Goal: Information Seeking & Learning: Learn about a topic

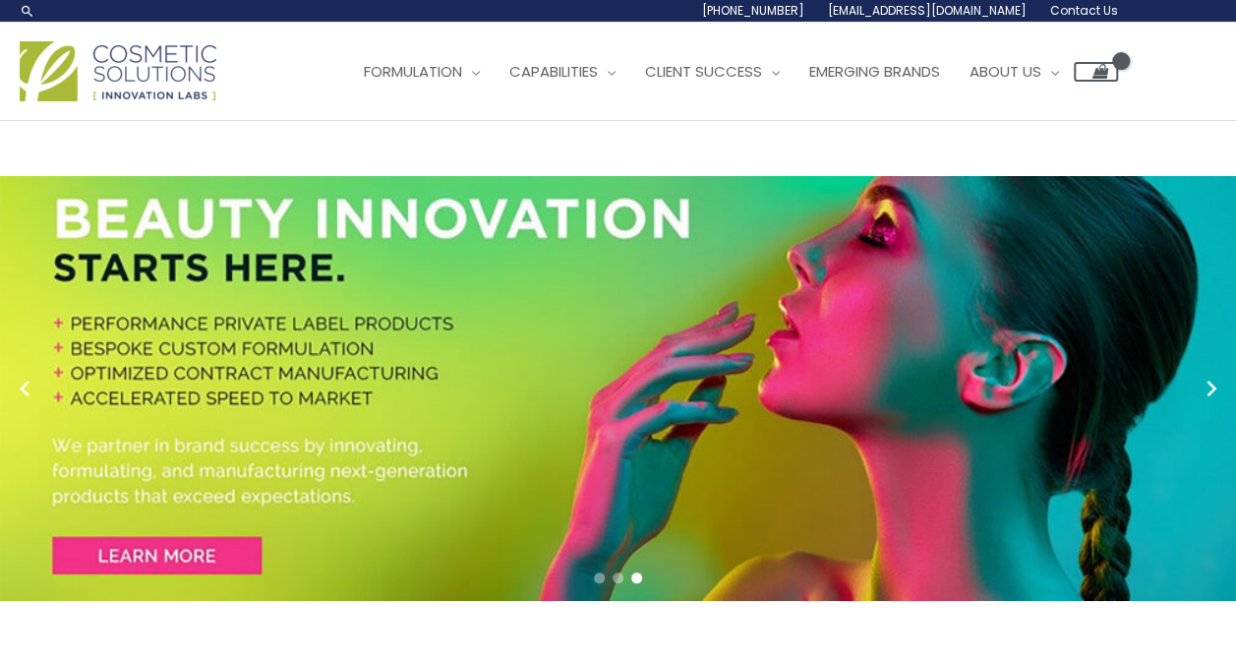
click at [1235, 57] on div "Main Menu Formulation Menu Toggle Research and Innovation Market Ready Formulas…" at bounding box center [618, 71] width 1236 height 70
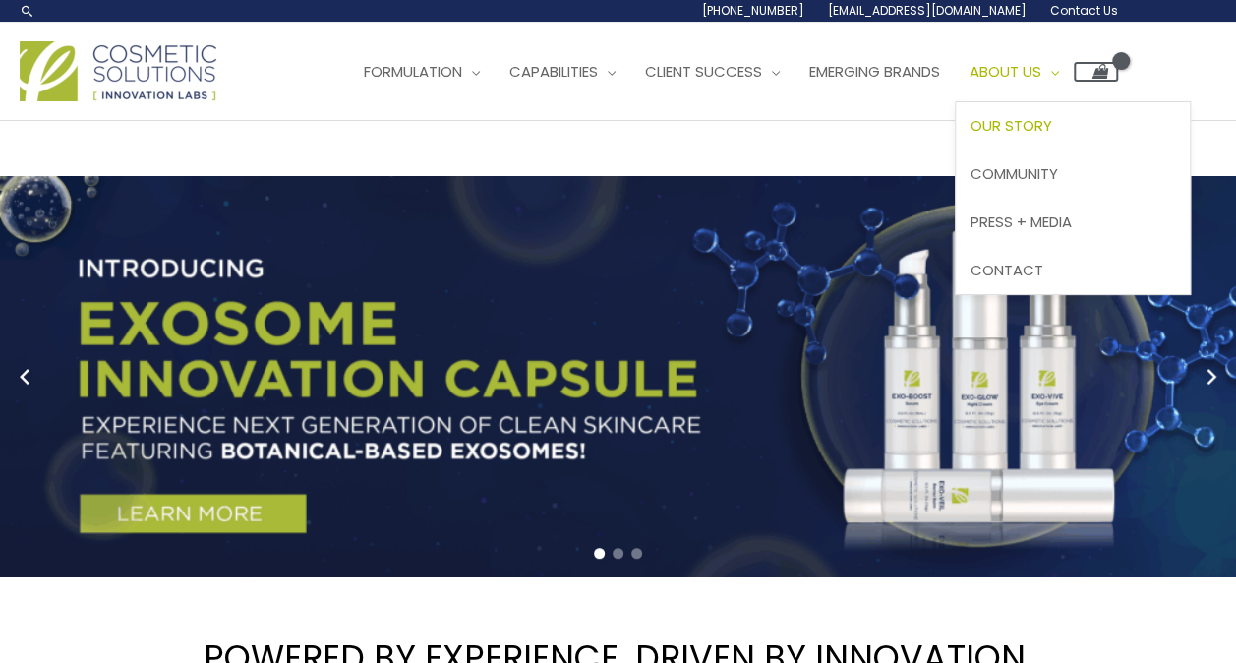
click at [1026, 127] on span "Our Story" at bounding box center [1011, 125] width 82 height 21
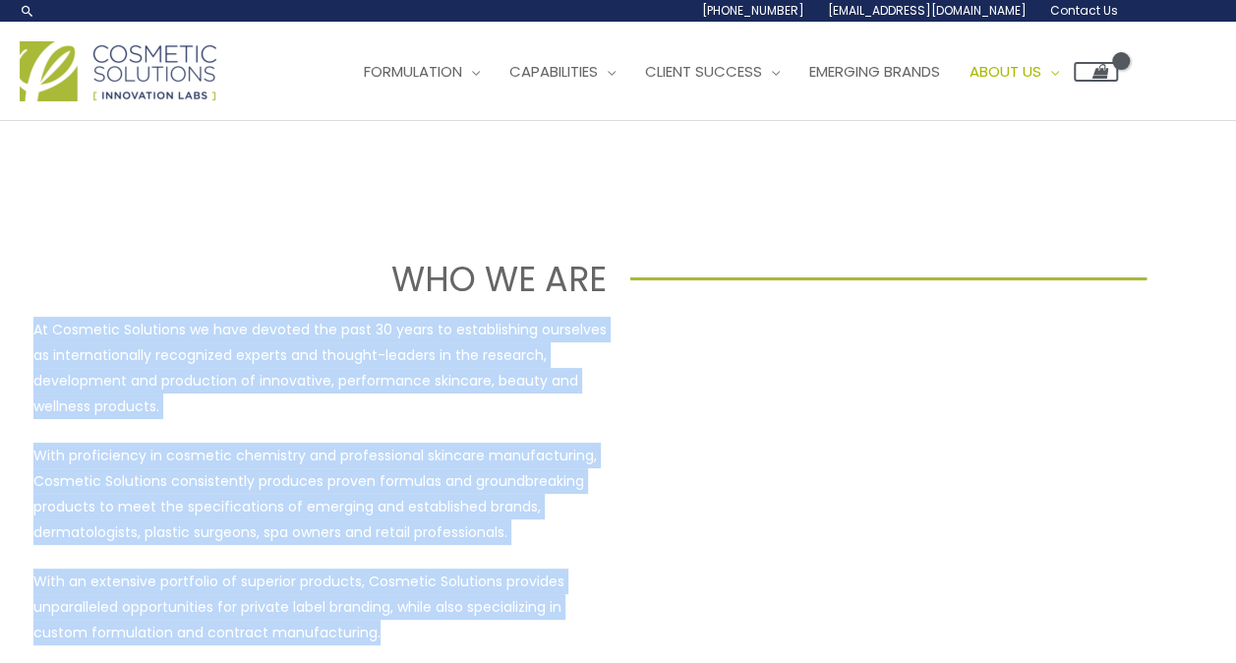
drag, startPoint x: 32, startPoint y: 328, endPoint x: 411, endPoint y: 631, distance: 484.8
click at [411, 631] on div "At Cosmetic Solutions we have devoted the past 30 years to establishing ourselv…" at bounding box center [319, 544] width 573 height 454
copy div "At Cosmetic Solutions we have devoted the past 30 years to establishing ourselv…"
